Goal: Task Accomplishment & Management: Use online tool/utility

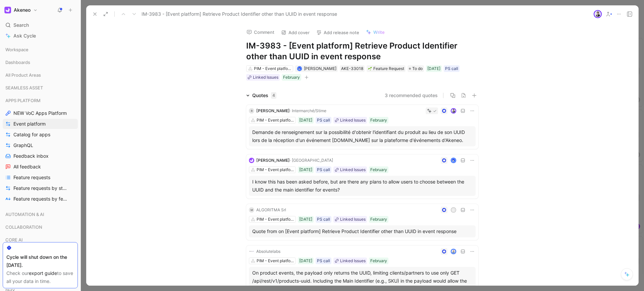
scroll to position [161, 0]
click at [473, 95] on icon "button" at bounding box center [474, 95] width 4 height 0
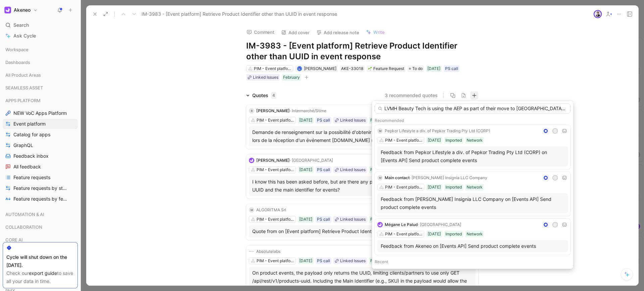
scroll to position [0, 428]
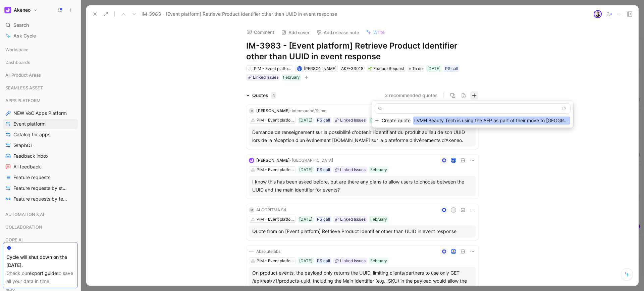
type input "LVMH Beauty Tech is using the AEP as part of their move to [GEOGRAPHIC_DATA]. T…"
click at [403, 120] on span "Create quote" at bounding box center [396, 121] width 29 height 8
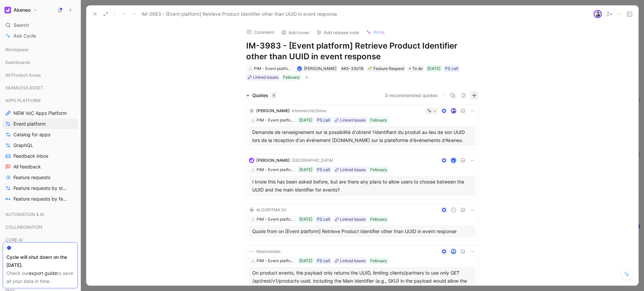
scroll to position [0, 0]
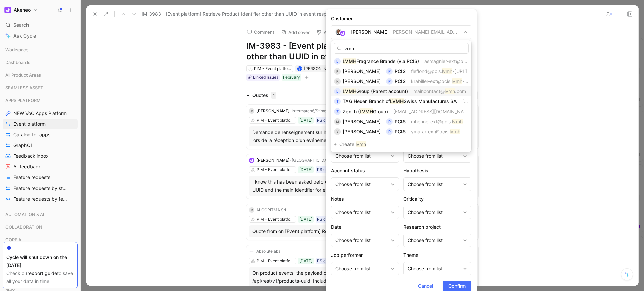
type input "lvmh"
click at [383, 93] on span "Group (Parent account)" at bounding box center [382, 92] width 52 height 6
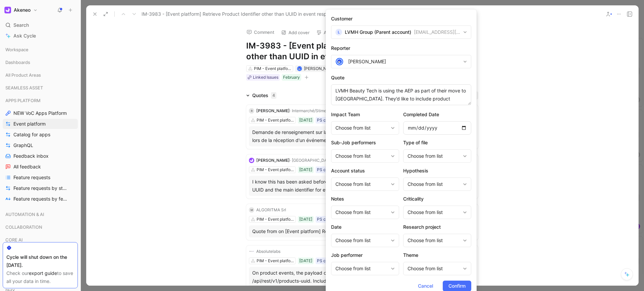
click at [378, 66] on button "[PERSON_NAME]" at bounding box center [401, 61] width 140 height 13
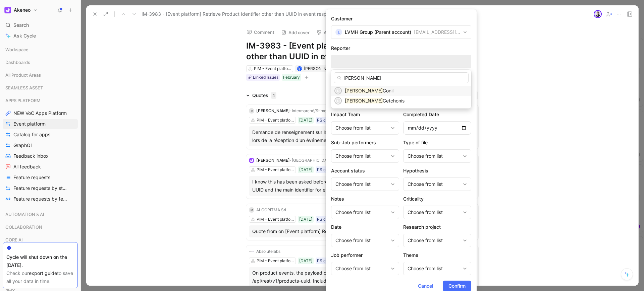
type input "[PERSON_NAME]"
click at [383, 89] on span "Conil" at bounding box center [388, 91] width 11 height 6
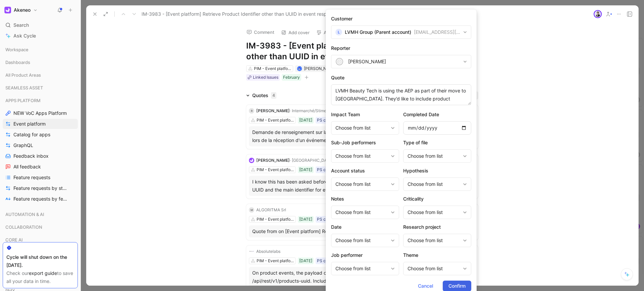
click at [461, 290] on span "Confirm" at bounding box center [456, 286] width 17 height 8
